Goal: Book appointment/travel/reservation

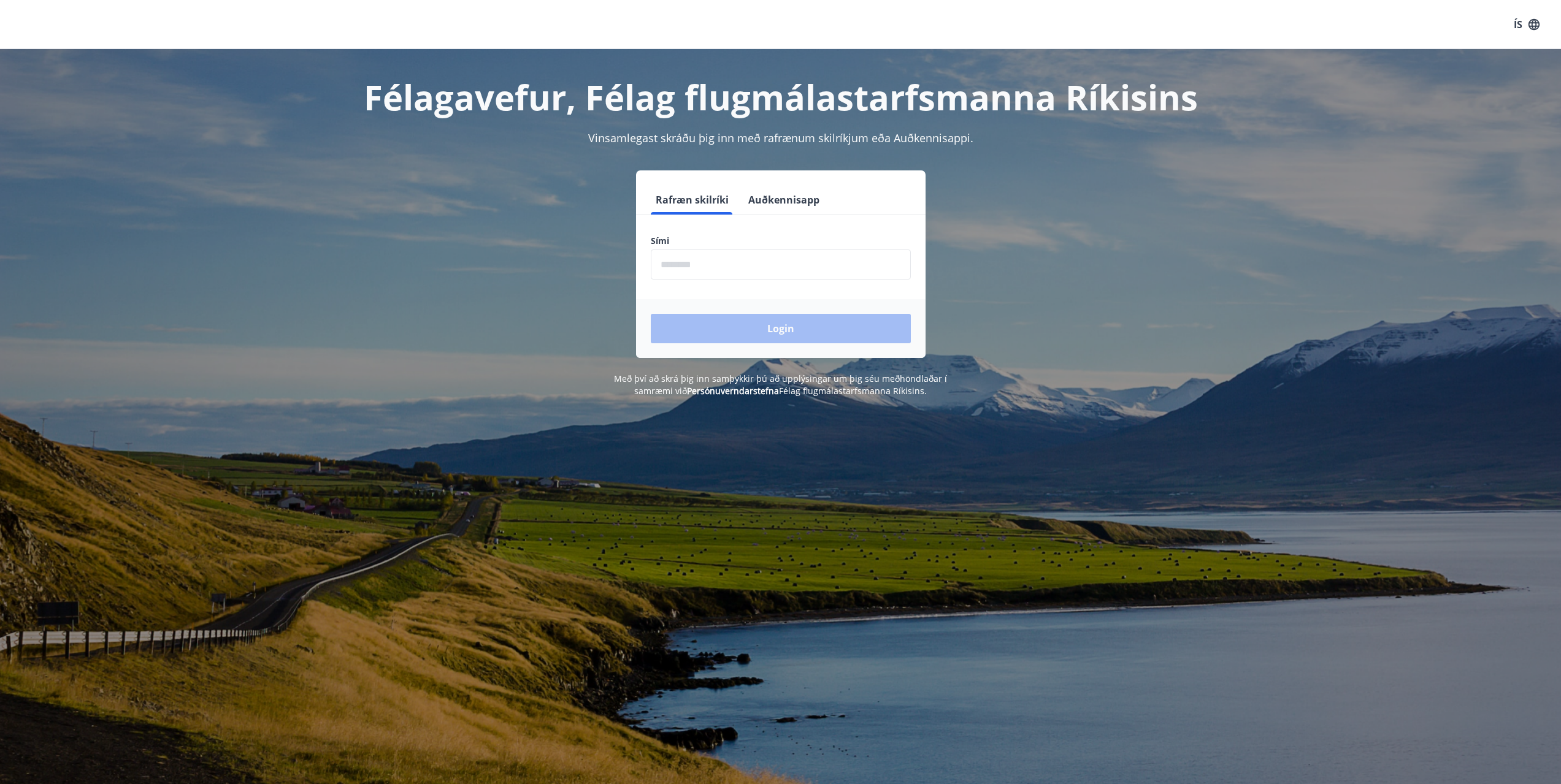
click at [682, 259] on input "phone" at bounding box center [780, 264] width 260 height 30
type input "********"
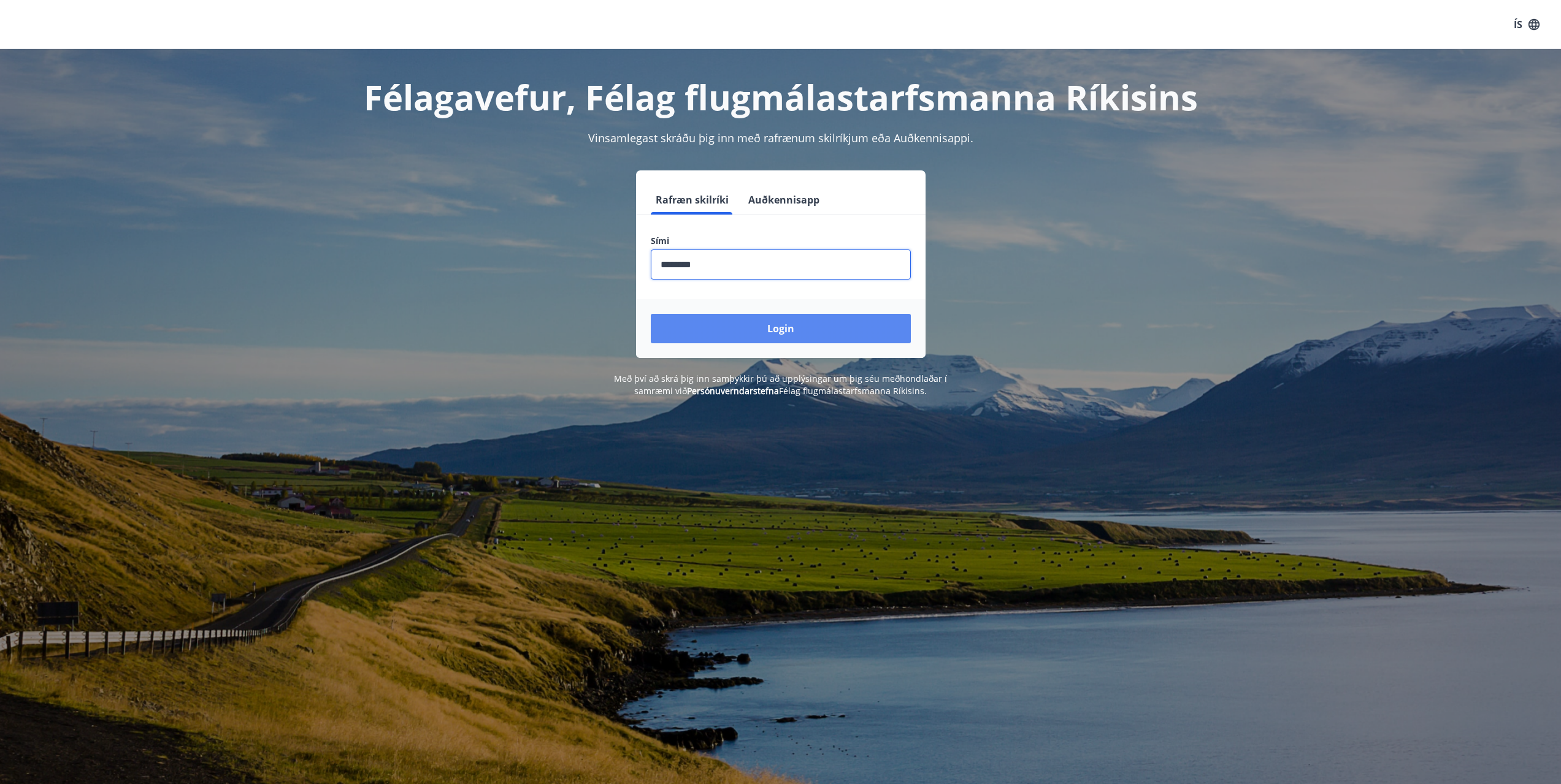
click at [823, 327] on button "Login" at bounding box center [780, 328] width 260 height 29
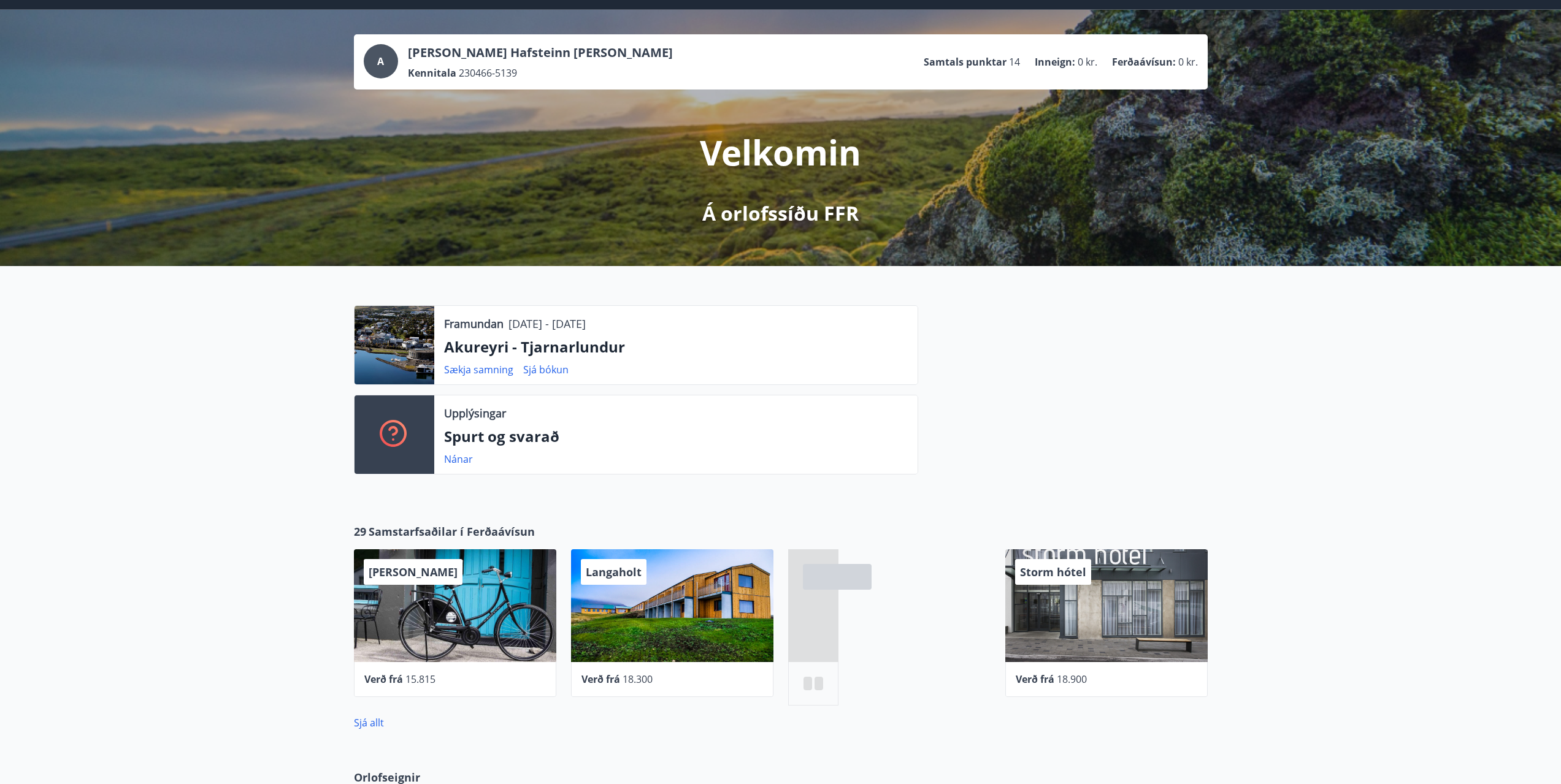
scroll to position [61, 0]
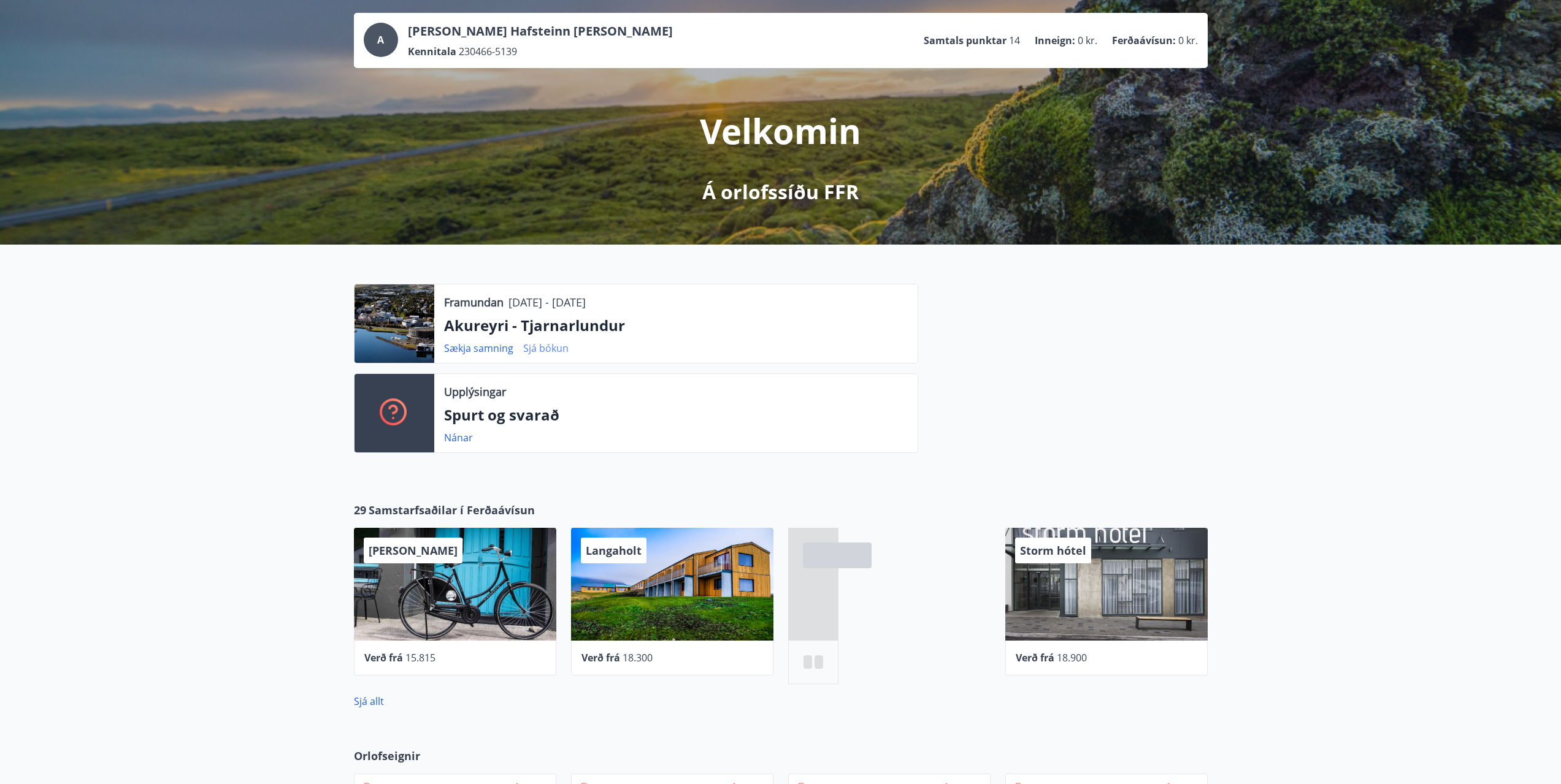
click at [553, 349] on link "Sjá bókun" at bounding box center [545, 348] width 45 height 13
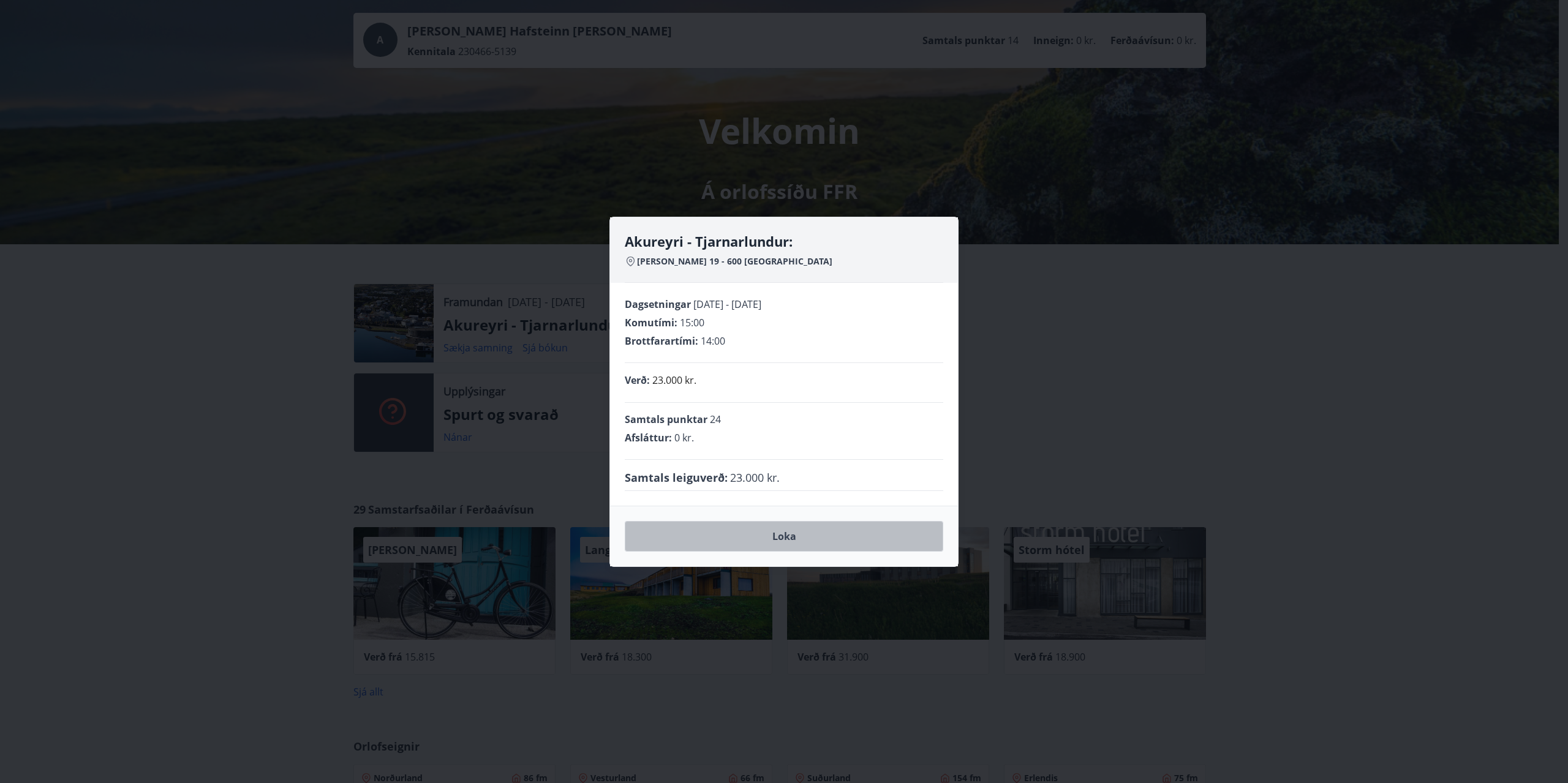
click at [790, 537] on button "Loka" at bounding box center [783, 536] width 318 height 31
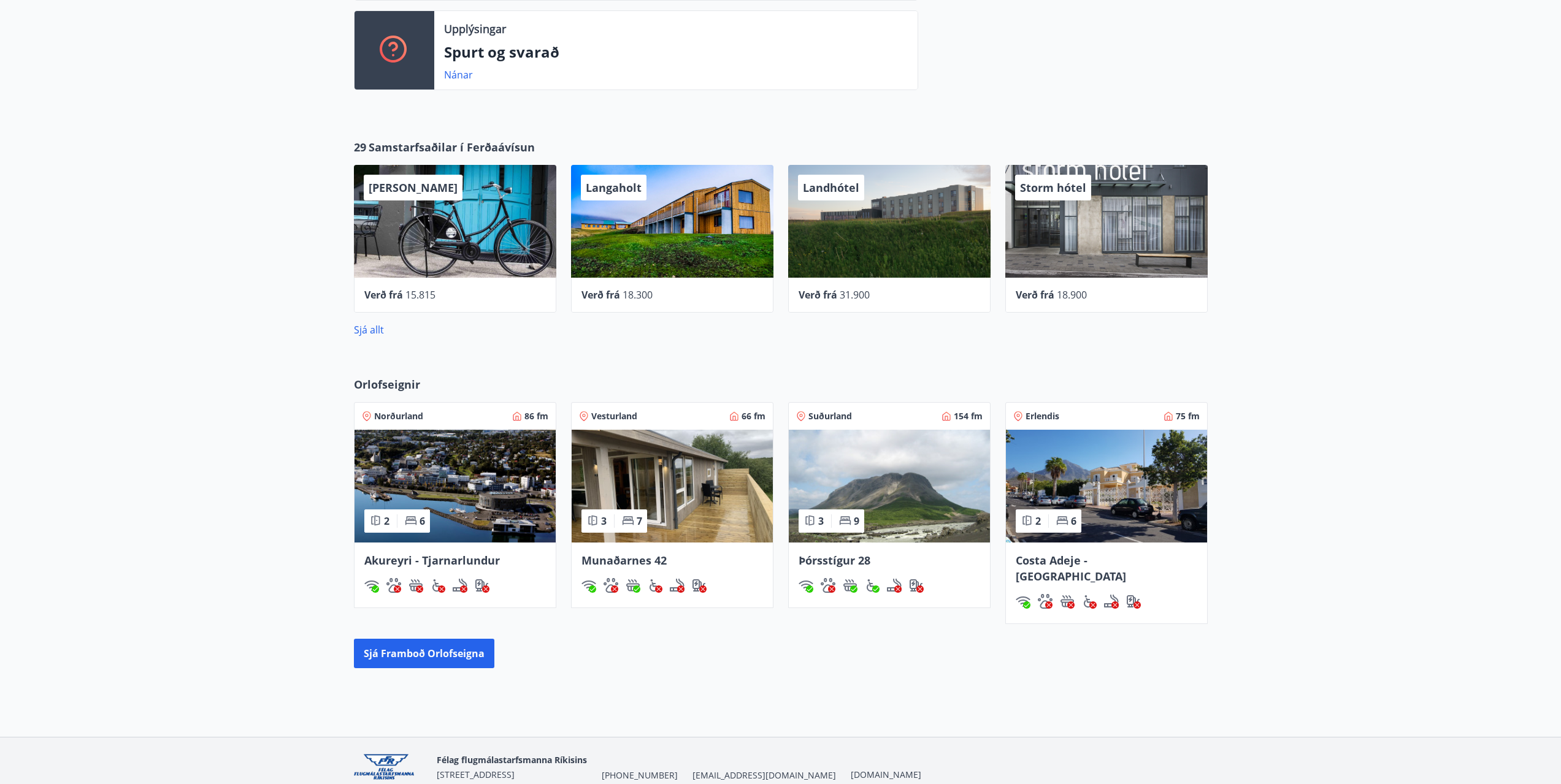
scroll to position [464, 0]
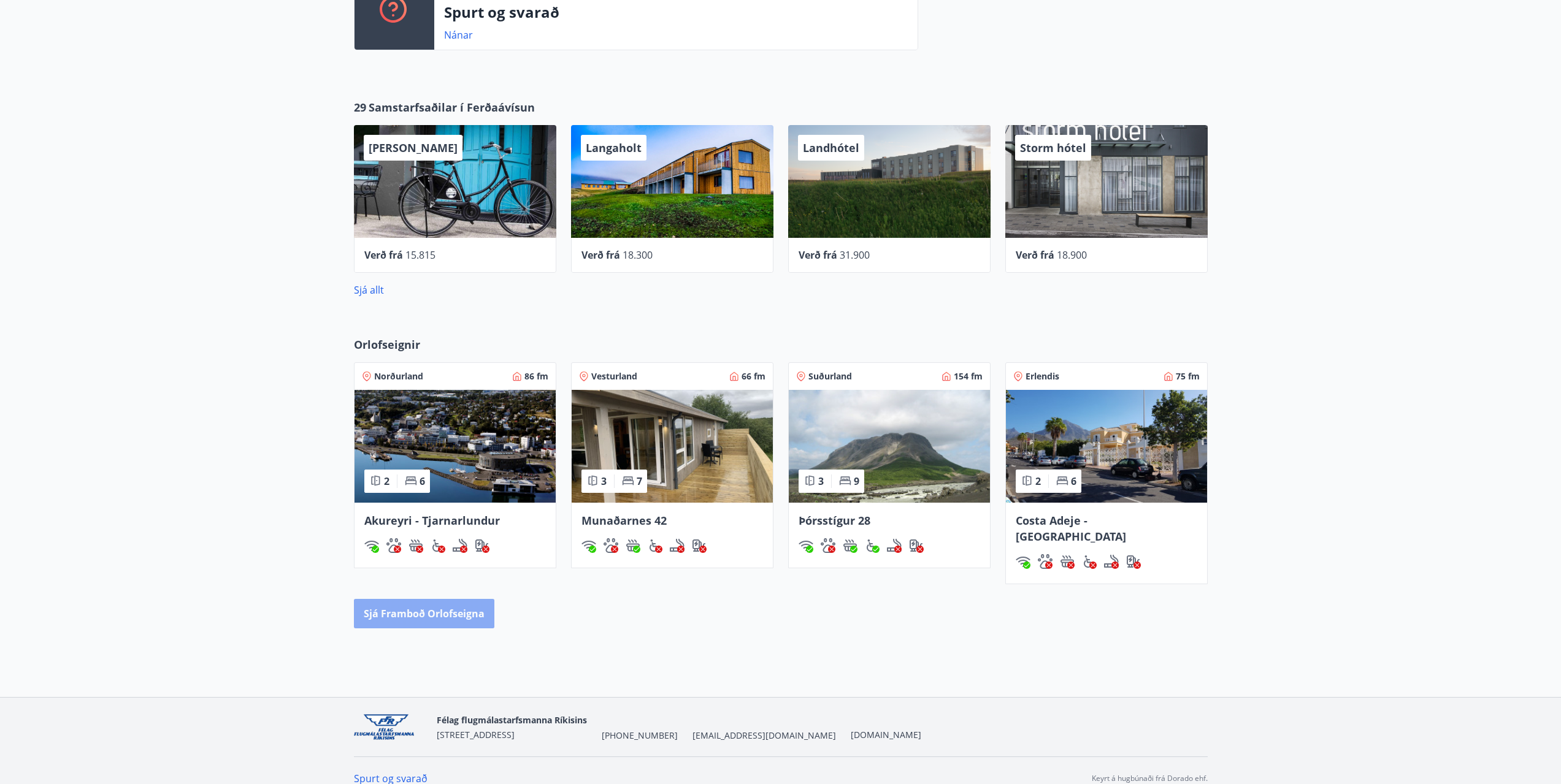
click at [441, 599] on button "Sjá framboð orlofseigna" at bounding box center [423, 613] width 140 height 29
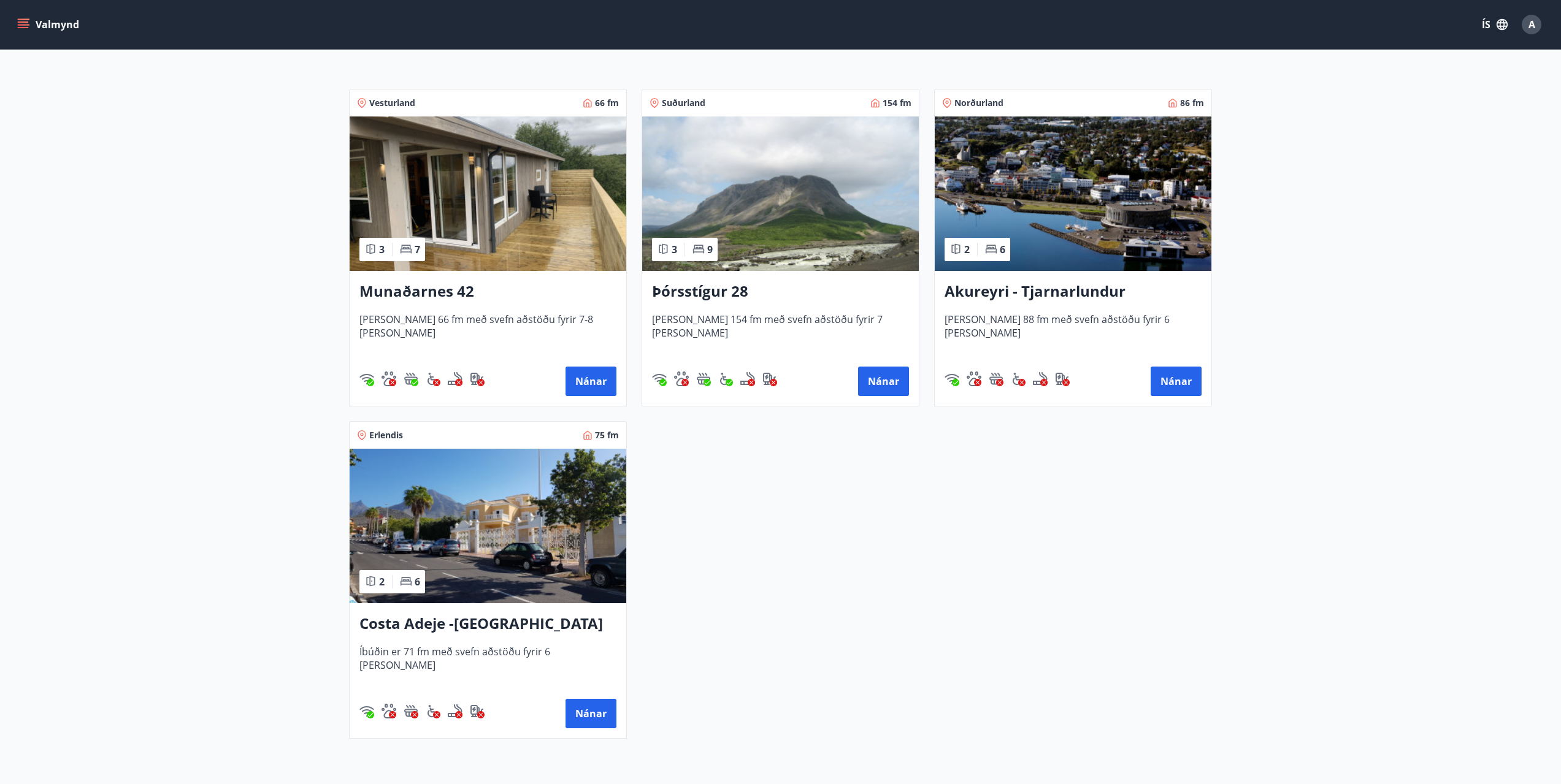
scroll to position [245, 0]
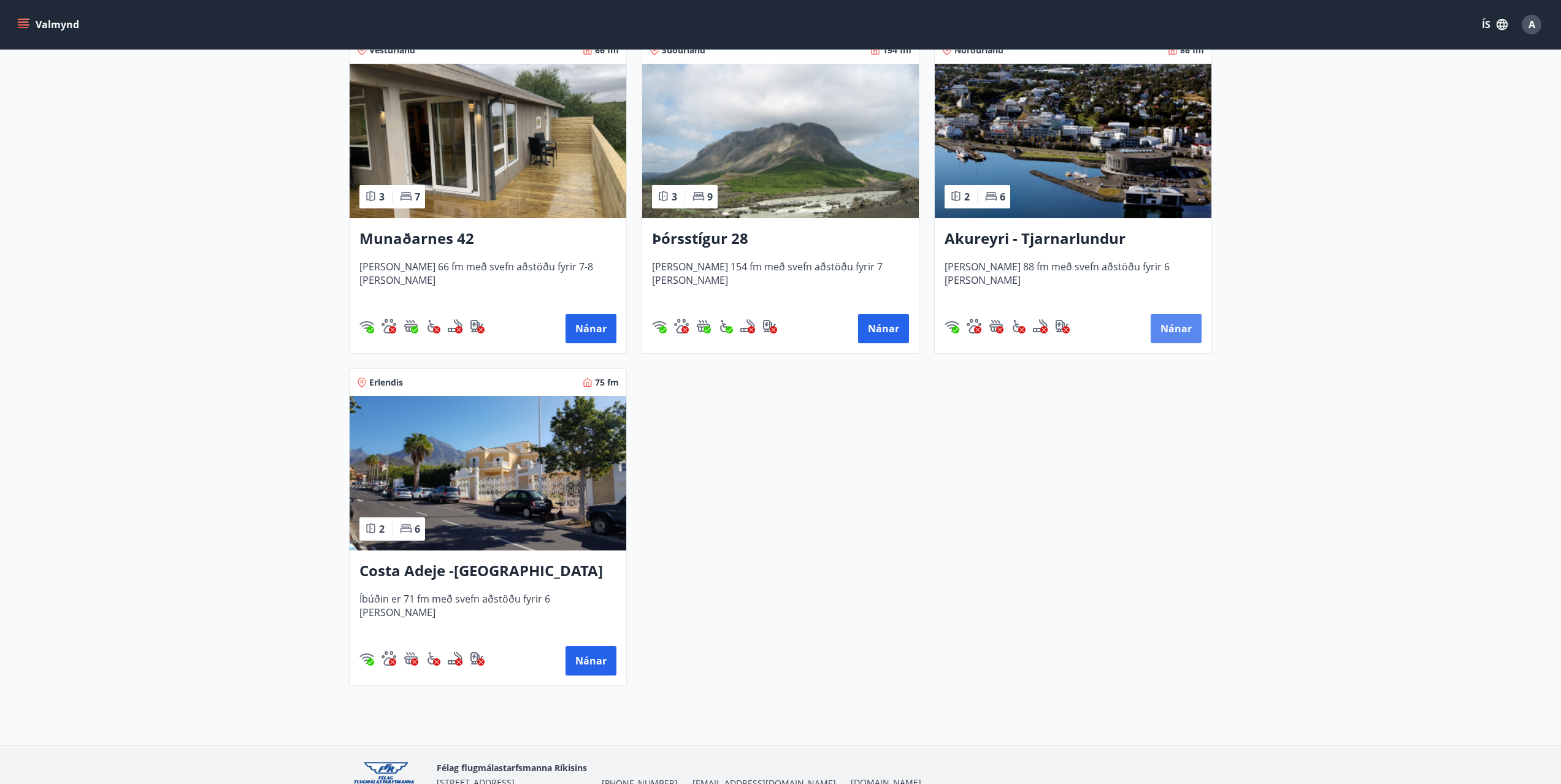
click at [1161, 328] on button "Nánar" at bounding box center [1176, 328] width 51 height 29
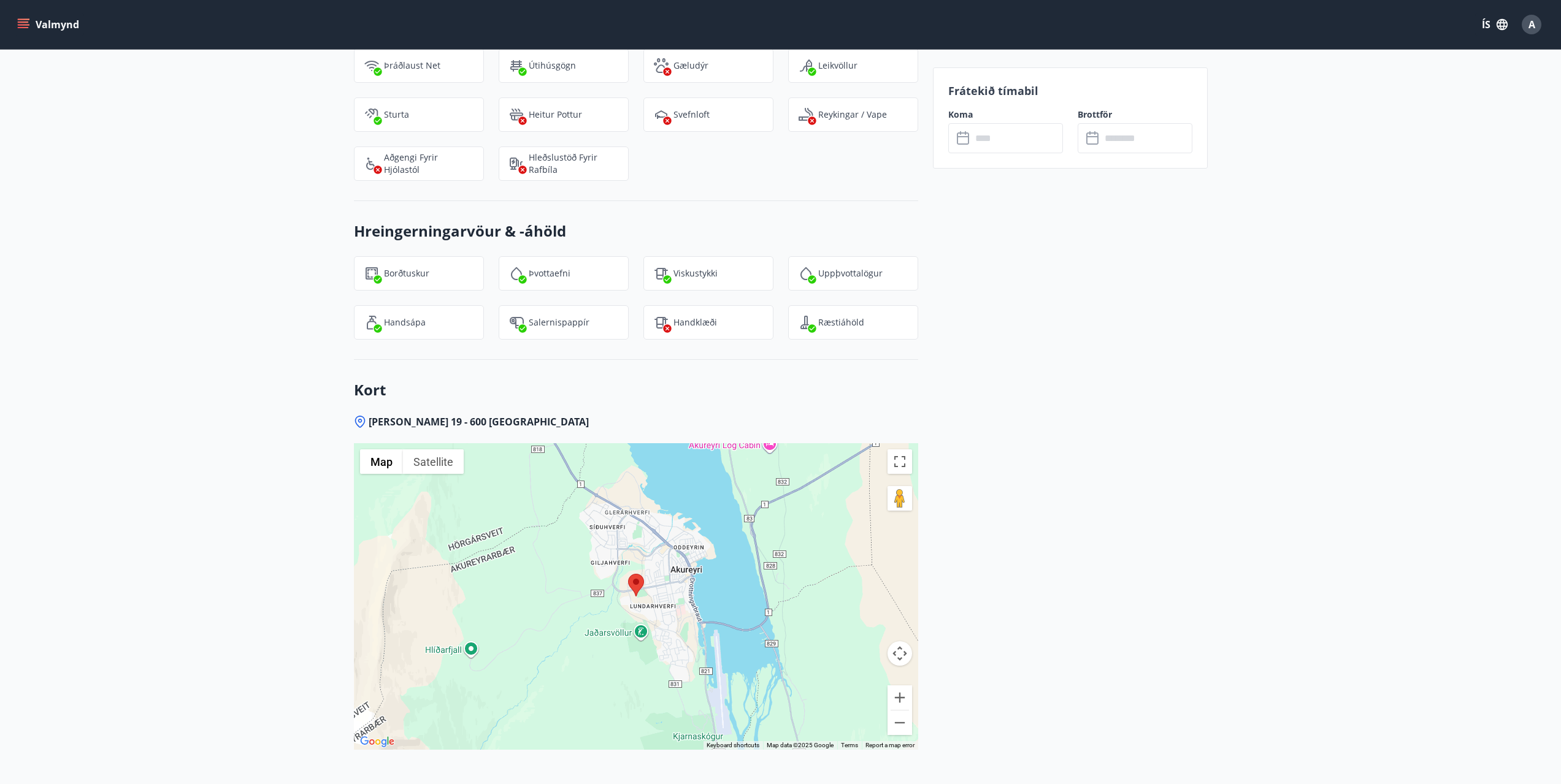
scroll to position [1372, 0]
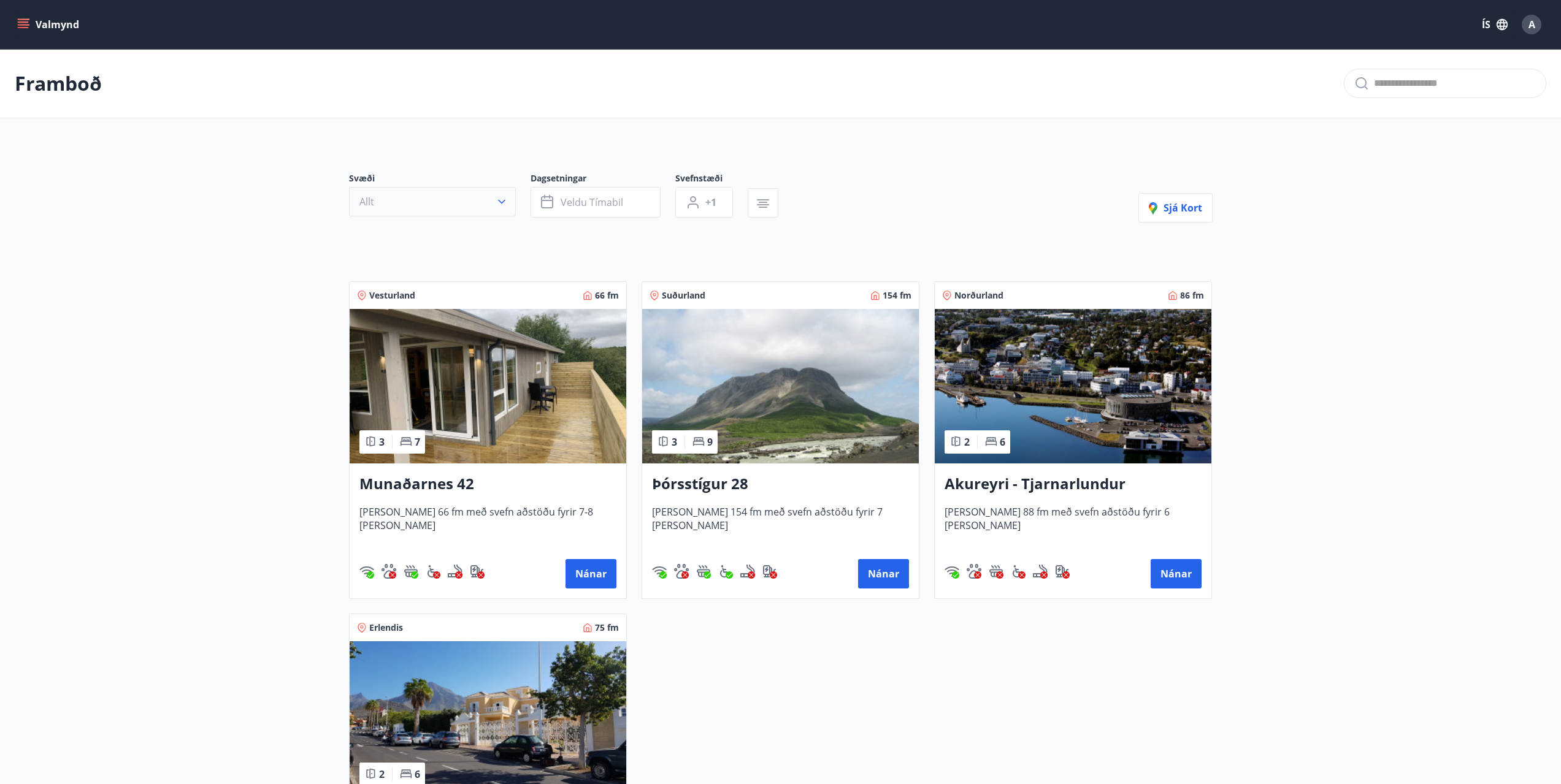
click at [449, 204] on button "Allt" at bounding box center [432, 201] width 166 height 29
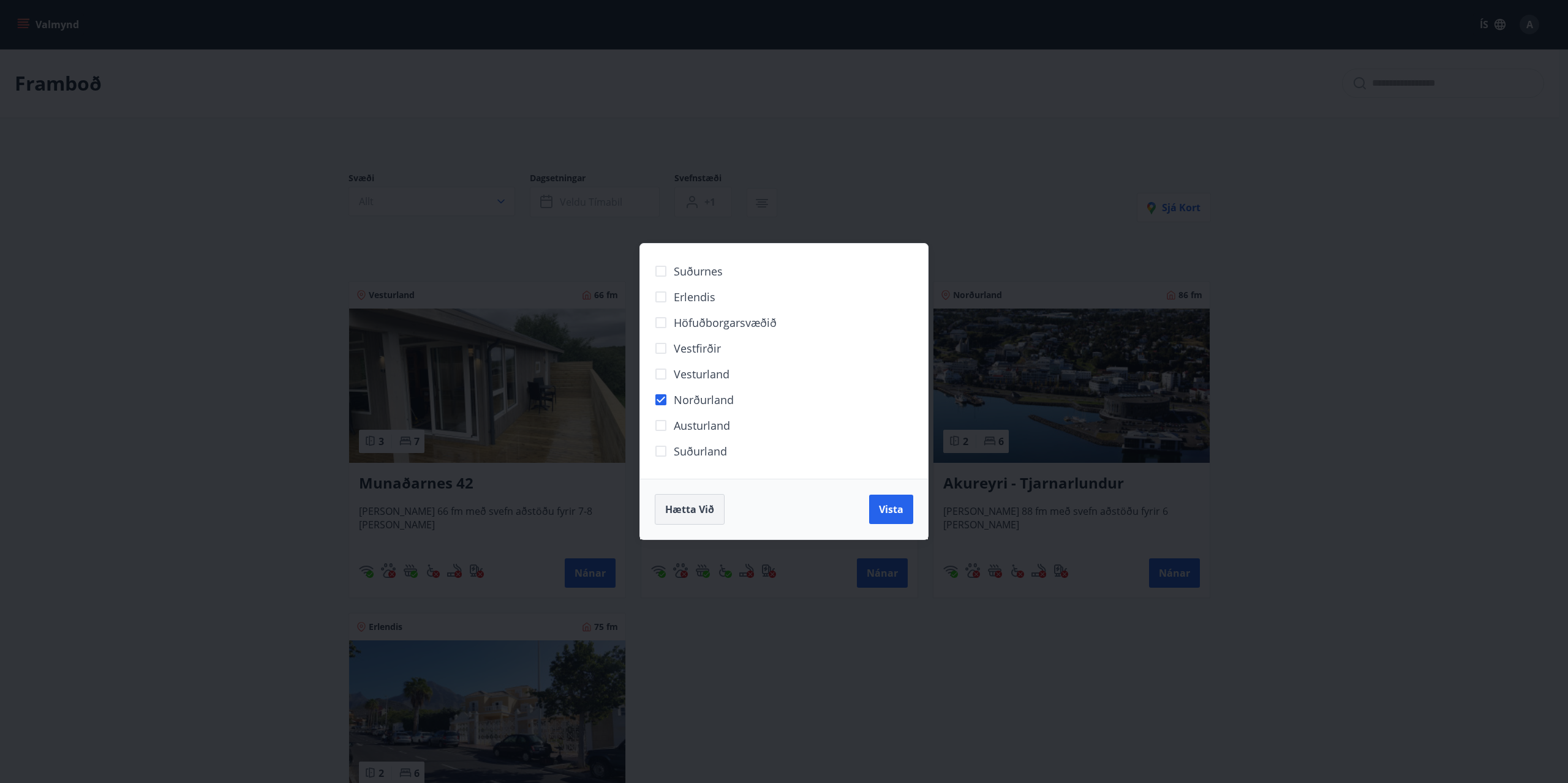
click at [699, 511] on span "Hætta við" at bounding box center [689, 510] width 49 height 13
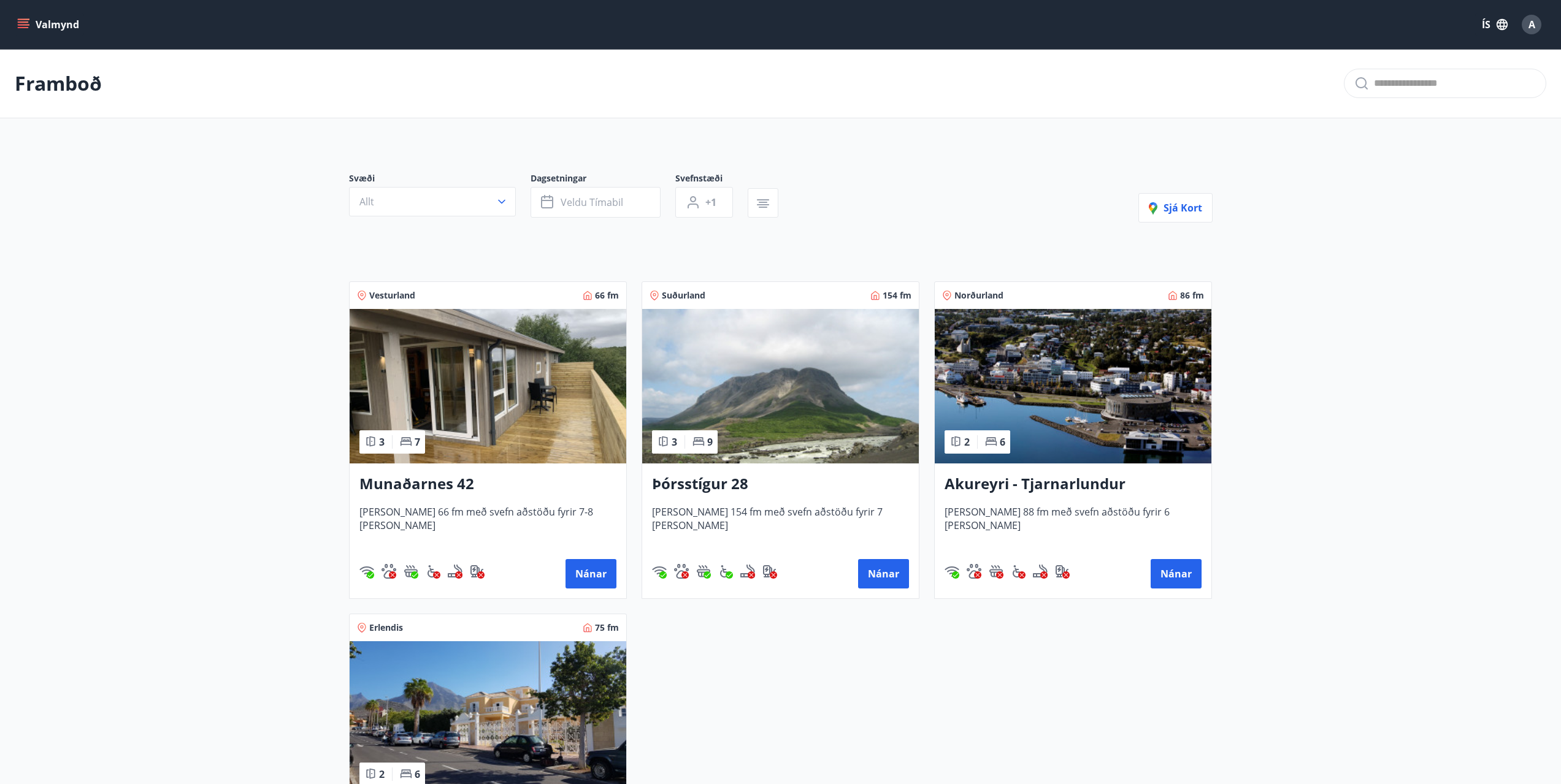
click at [1138, 567] on div "Nánar" at bounding box center [1073, 573] width 257 height 29
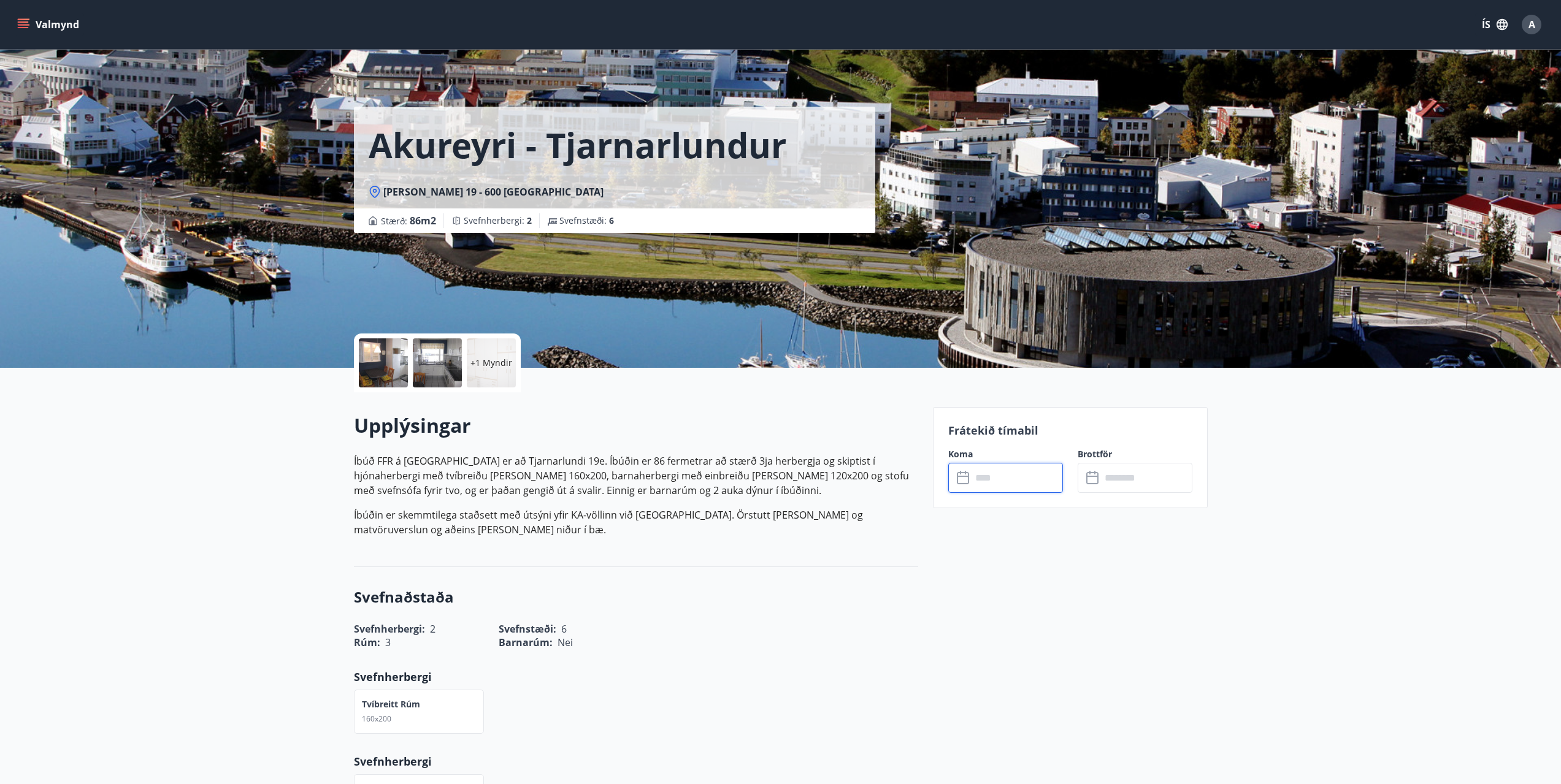
click at [1041, 482] on input "text" at bounding box center [1017, 478] width 91 height 30
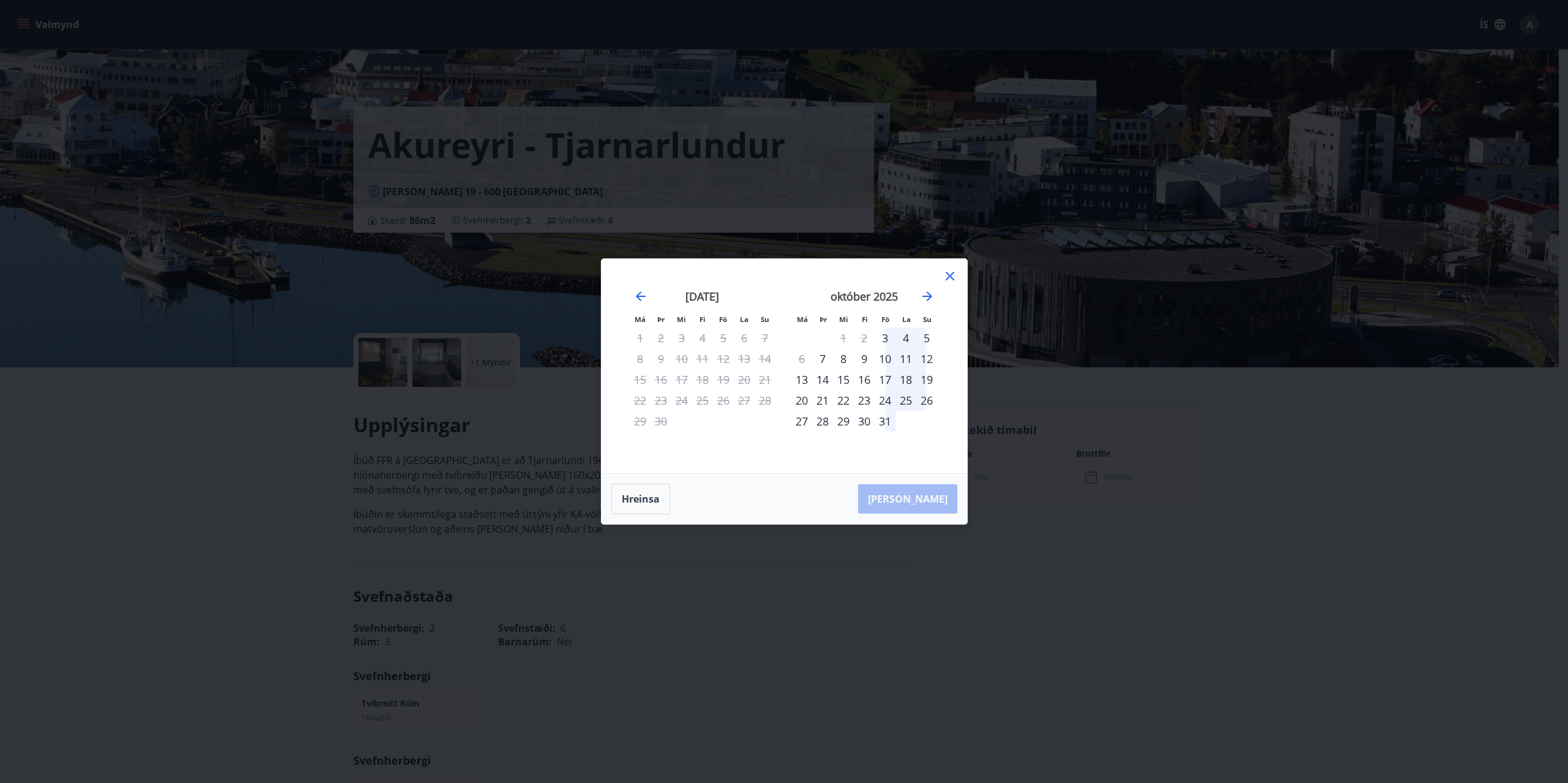
click at [767, 451] on div "september 2025 1 2 3 4 5 6 7 8 9 10 11 12 13 14 15 16 17 18 19 20 21 22 23 24 2…" at bounding box center [702, 375] width 161 height 201
click at [949, 275] on icon at bounding box center [950, 276] width 15 height 15
